Goal: Transaction & Acquisition: Purchase product/service

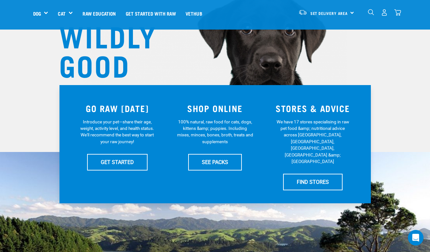
scroll to position [70, 0]
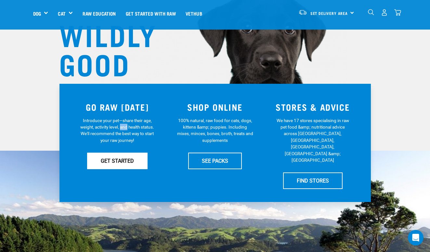
click at [118, 159] on link "GET STARTED" at bounding box center [117, 161] width 60 height 16
click at [121, 160] on link "GET STARTED" at bounding box center [117, 161] width 60 height 16
click at [258, 123] on div "SHOP ONLINE 100% natural, raw food for cats, dogs, kittens &amp; puppies. Inclu…" at bounding box center [215, 143] width 98 height 100
click at [256, 123] on div "SHOP ONLINE 100% natural, raw food for cats, dogs, kittens &amp; puppies. Inclu…" at bounding box center [215, 143] width 98 height 100
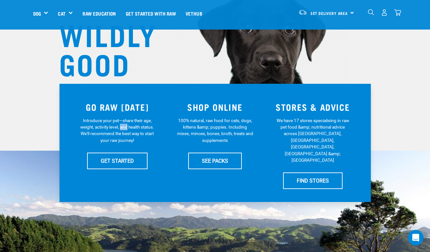
click at [256, 123] on div "SHOP ONLINE 100% natural, raw food for cats, dogs, kittens &amp; puppies. Inclu…" at bounding box center [215, 143] width 98 height 100
click at [220, 112] on div "SHOP ONLINE 100% natural, raw food for cats, dogs, kittens &amp; puppies. Inclu…" at bounding box center [215, 143] width 98 height 100
click at [214, 115] on div "SHOP ONLINE 100% natural, raw food for cats, dogs, kittens &amp; puppies. Inclu…" at bounding box center [215, 143] width 98 height 100
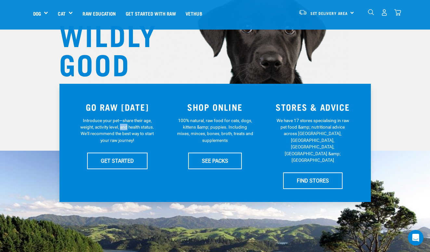
click at [258, 84] on img at bounding box center [215, 22] width 264 height 243
